Goal: Task Accomplishment & Management: Manage account settings

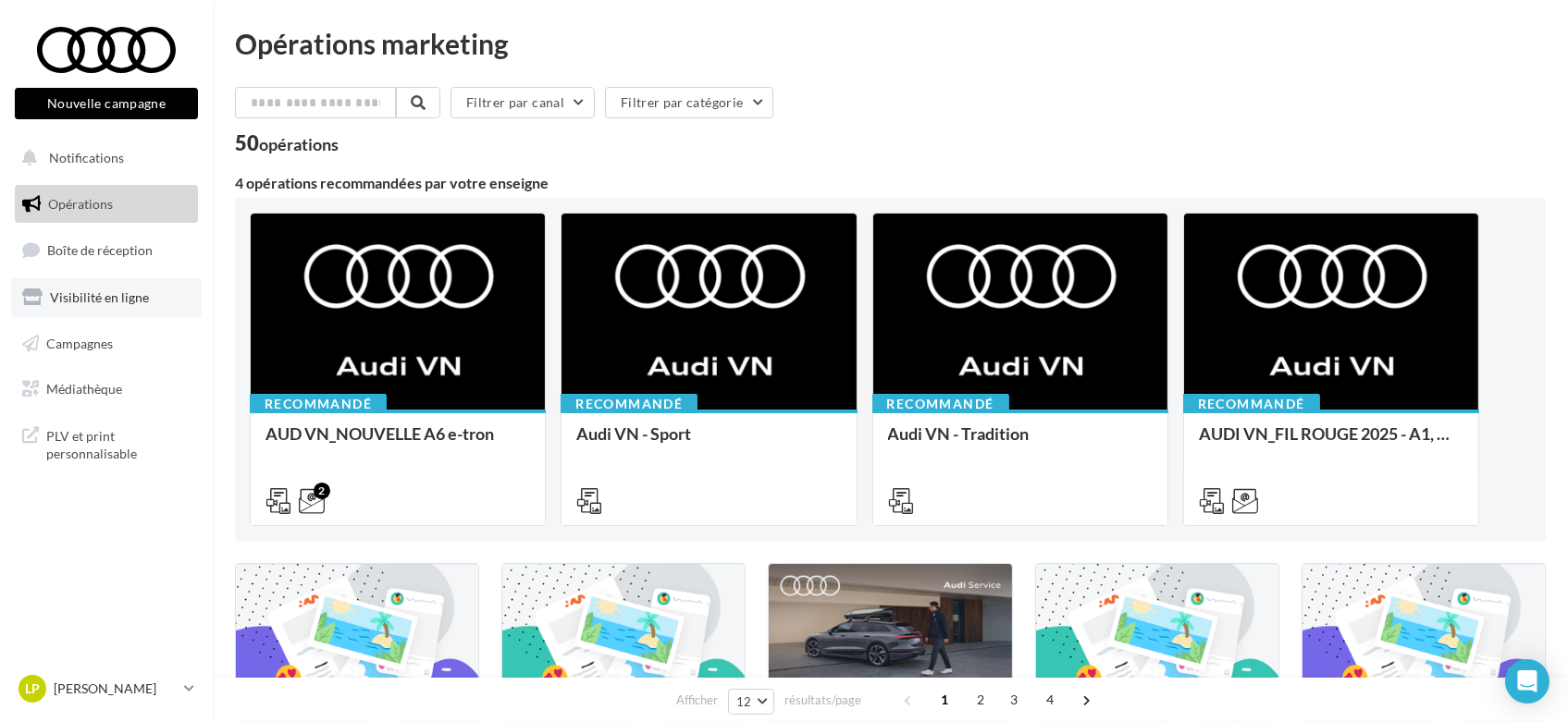
click at [81, 293] on span "Visibilité en ligne" at bounding box center [100, 297] width 99 height 16
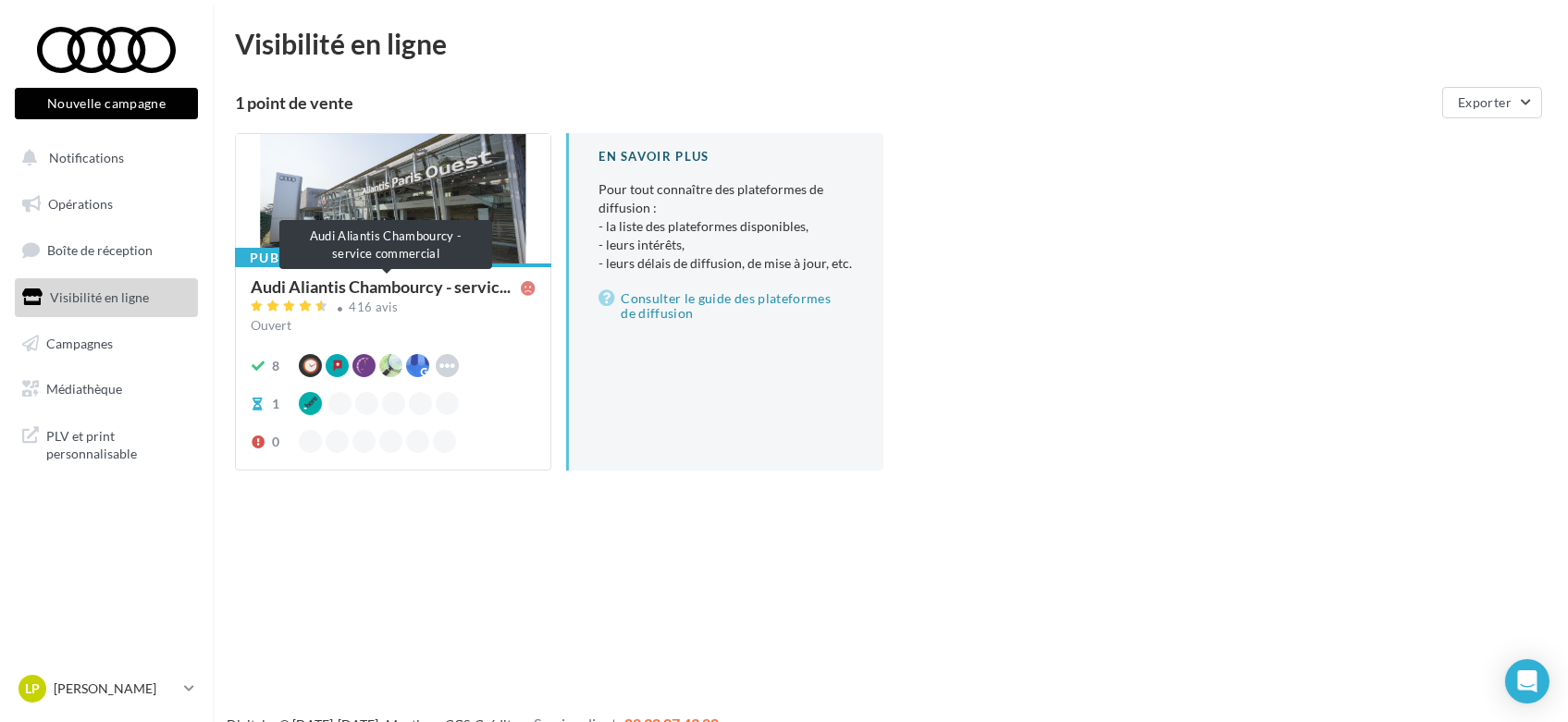
click at [356, 281] on span "Audi Aliantis Chambourcy - servic..." at bounding box center [380, 287] width 260 height 17
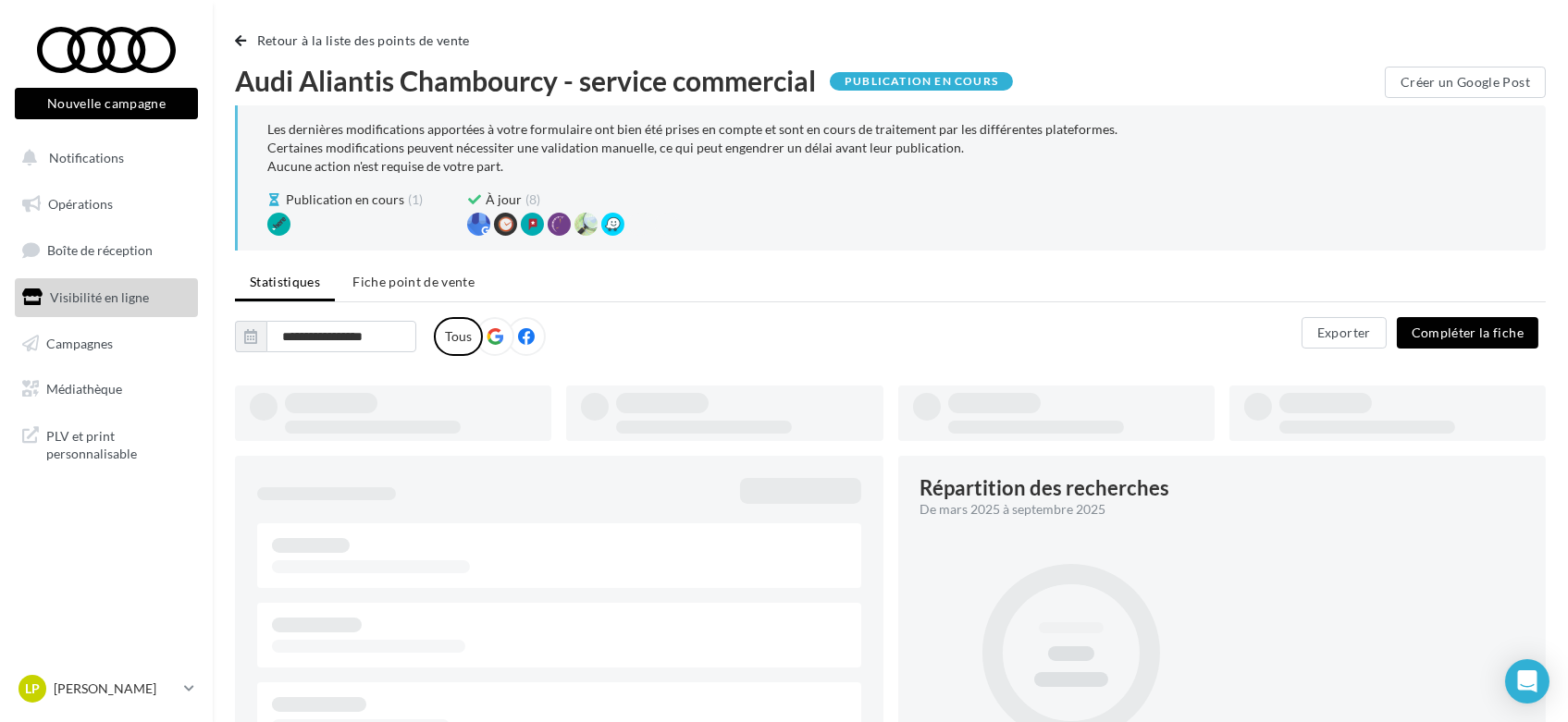
type input "**********"
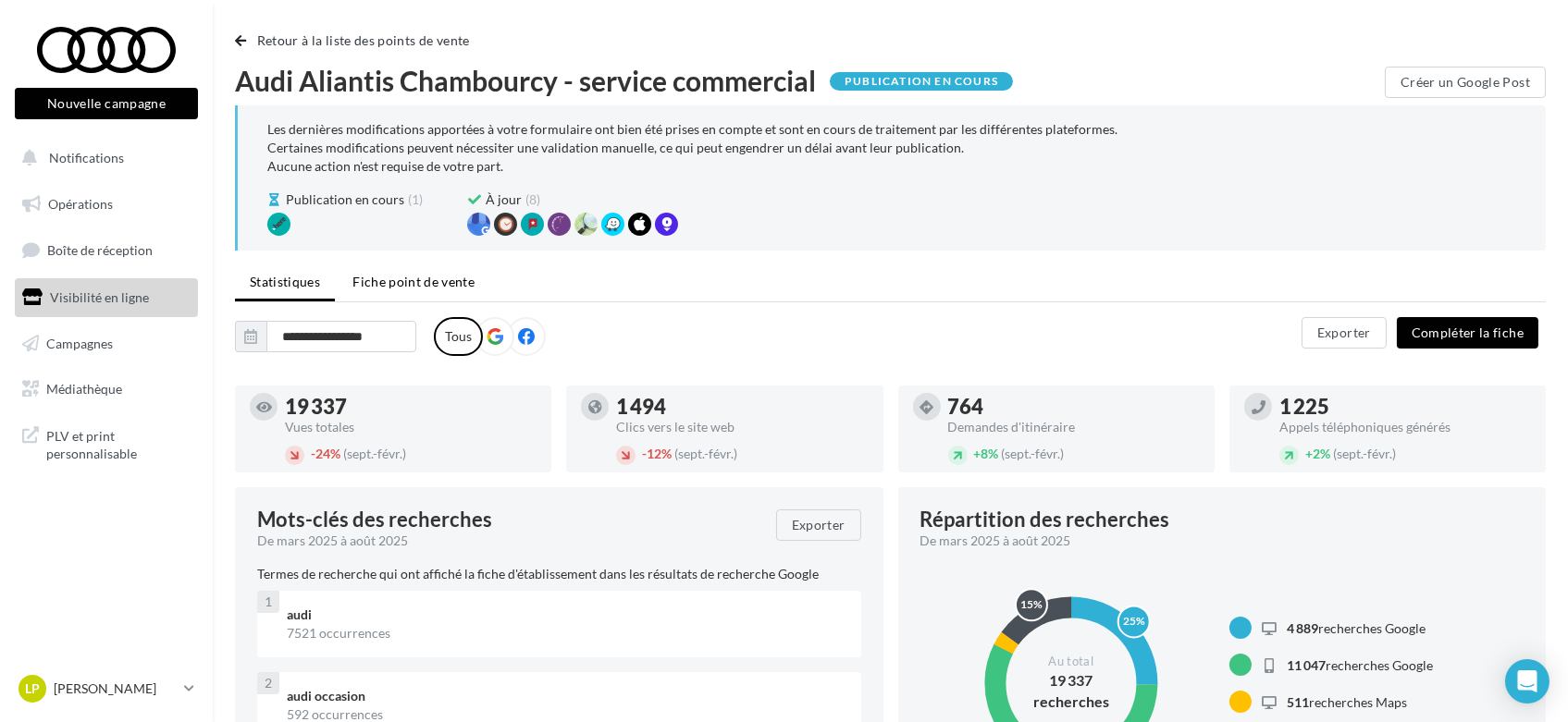
click at [414, 275] on span "Fiche point de vente" at bounding box center [413, 281] width 122 height 16
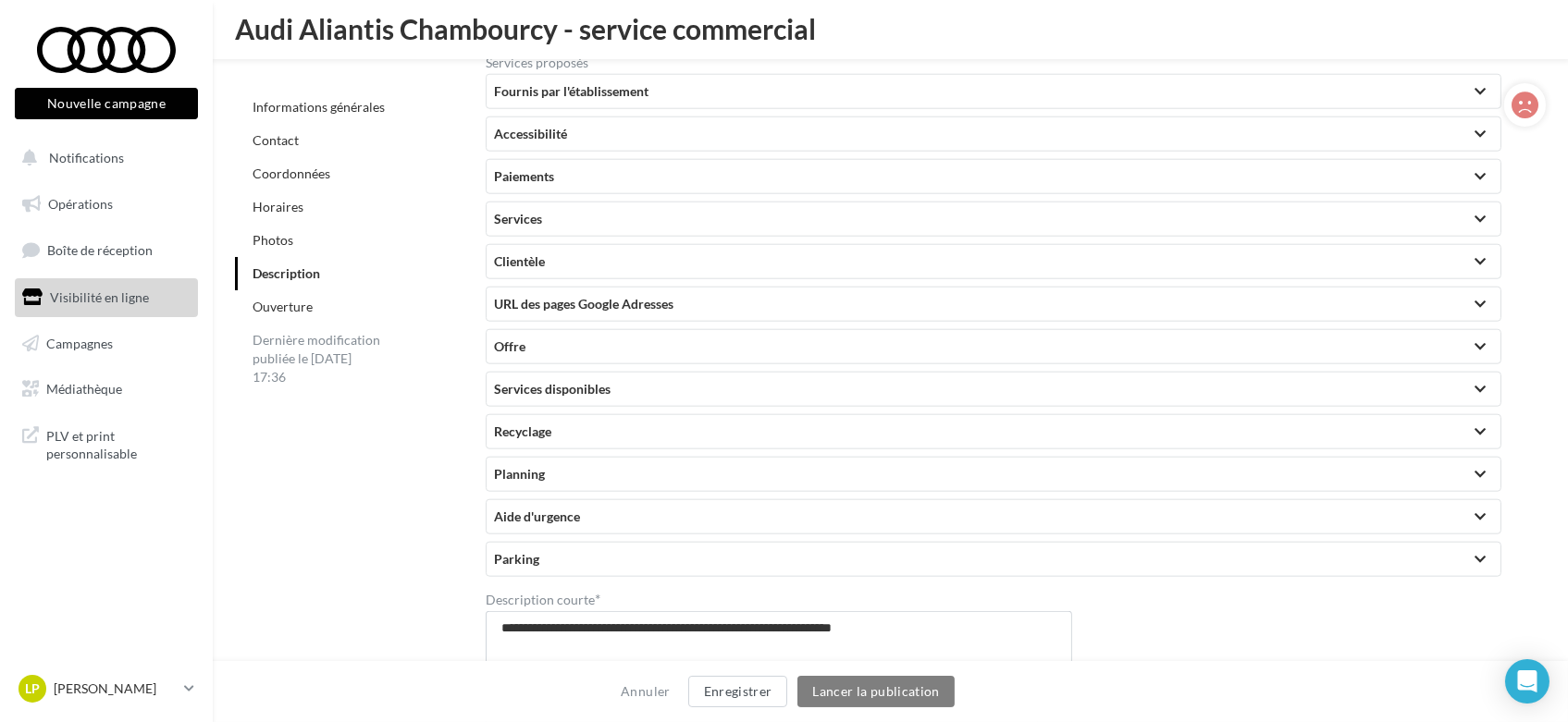
scroll to position [4061, 0]
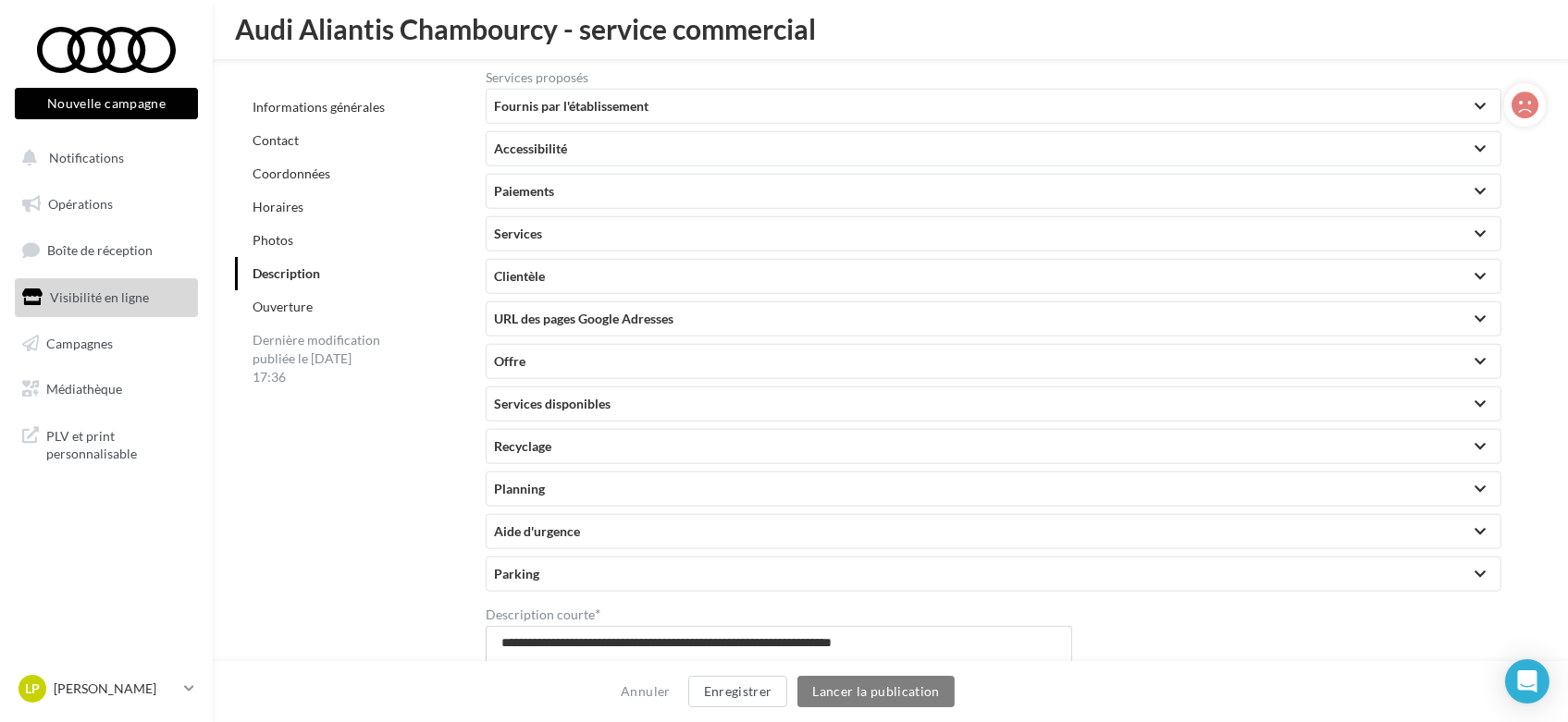
click at [295, 207] on link "Horaires" at bounding box center [278, 207] width 51 height 16
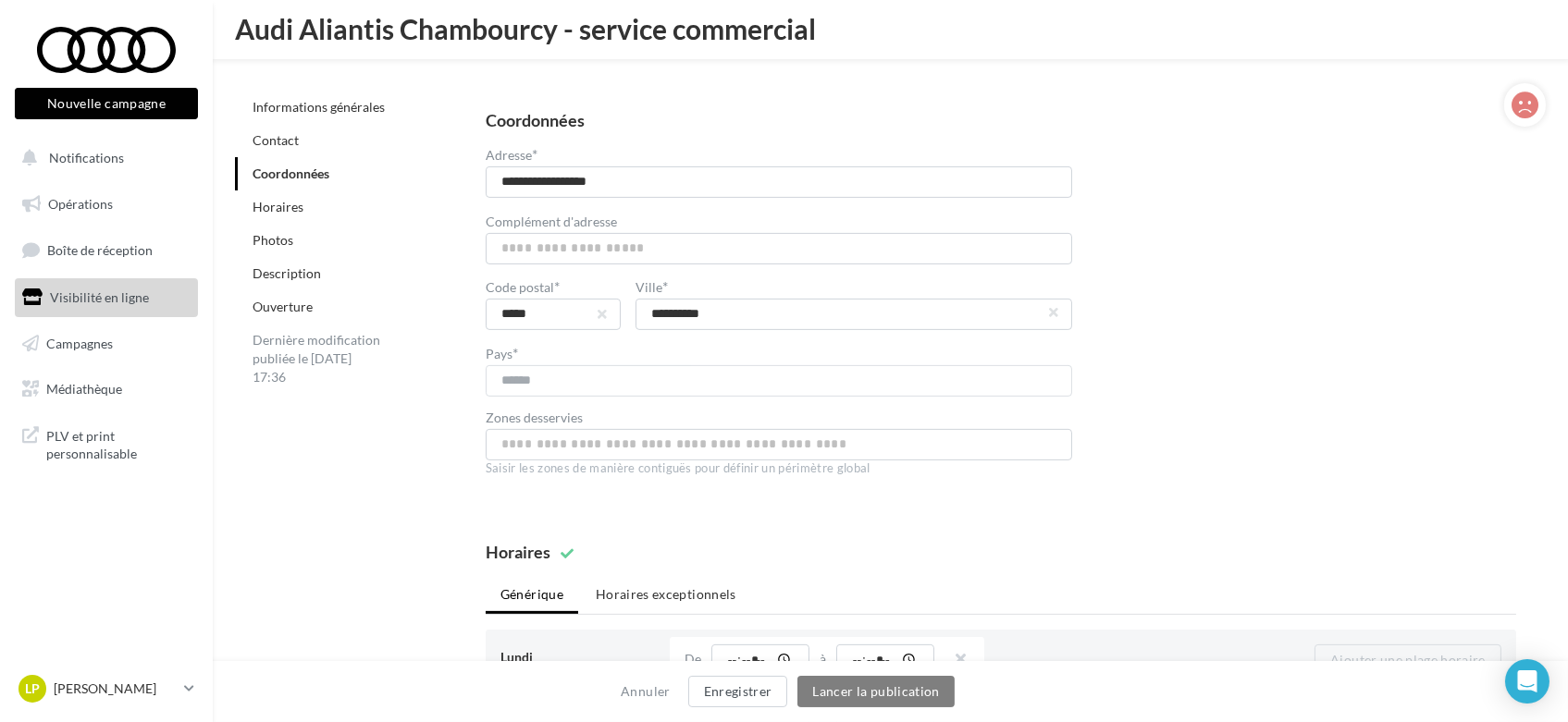
scroll to position [1372, 0]
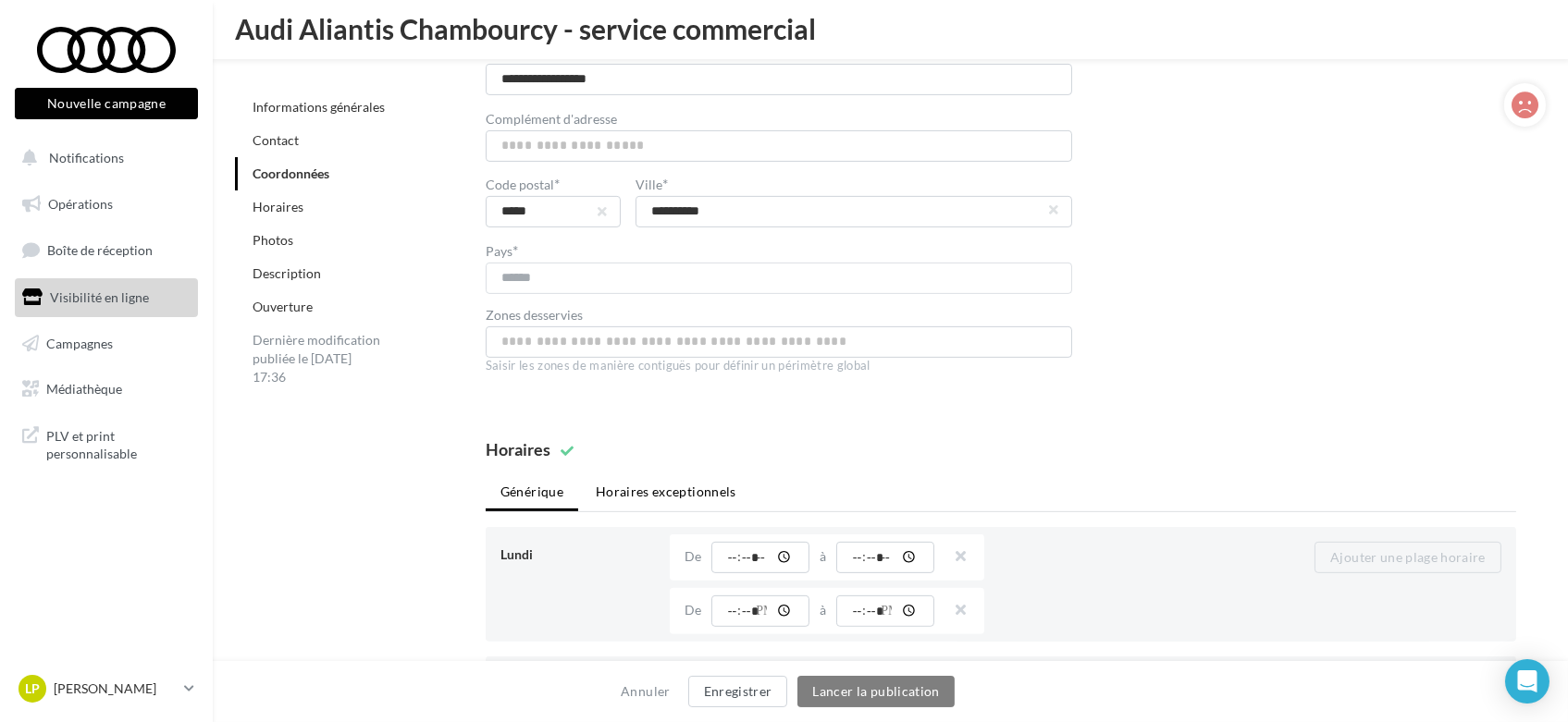
click at [679, 477] on li "Horaires exceptionnels" at bounding box center [666, 492] width 171 height 33
